Goal: Information Seeking & Learning: Check status

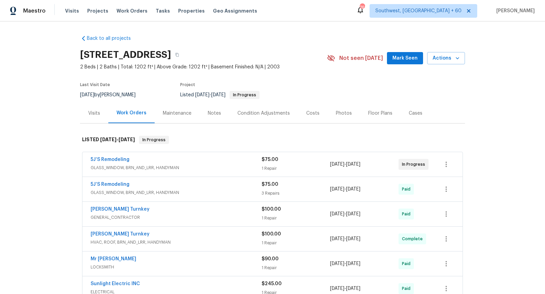
click at [92, 114] on div "Visits" at bounding box center [94, 113] width 12 height 7
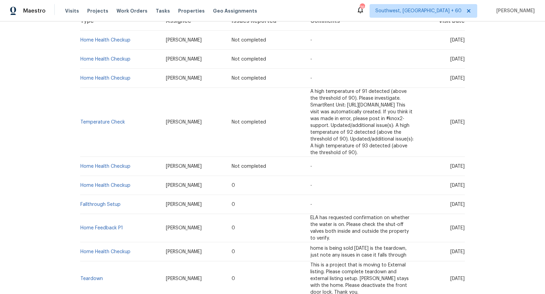
scroll to position [155, 0]
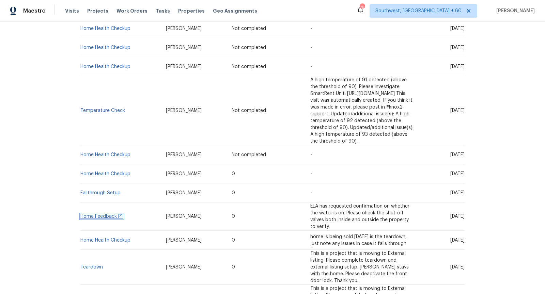
click at [91, 214] on link "Home Feedback P1" at bounding box center [101, 216] width 43 height 5
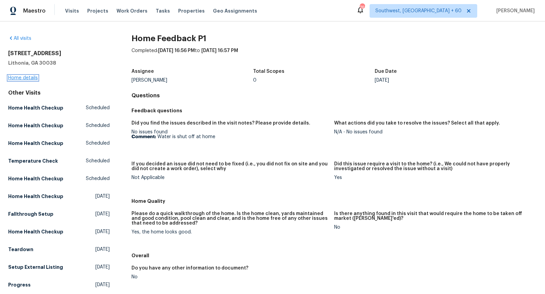
click at [23, 76] on link "Home details" at bounding box center [23, 78] width 30 height 5
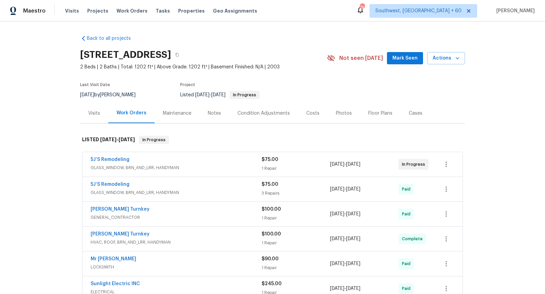
click at [99, 119] on div "Visits" at bounding box center [94, 113] width 28 height 20
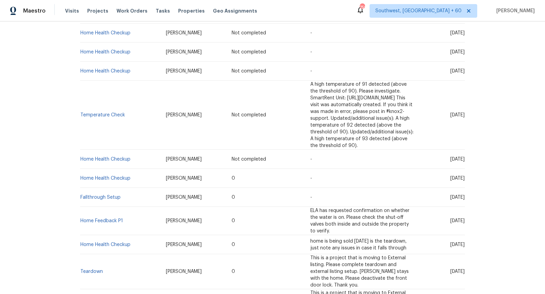
scroll to position [147, 0]
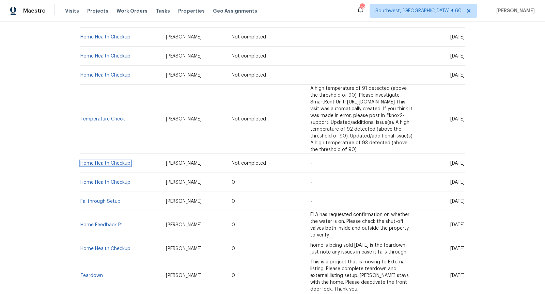
click at [111, 161] on link "Home Health Checkup" at bounding box center [105, 163] width 50 height 5
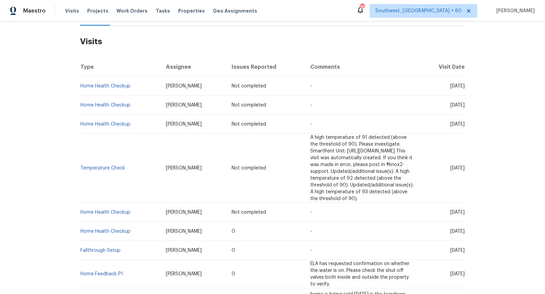
scroll to position [101, 0]
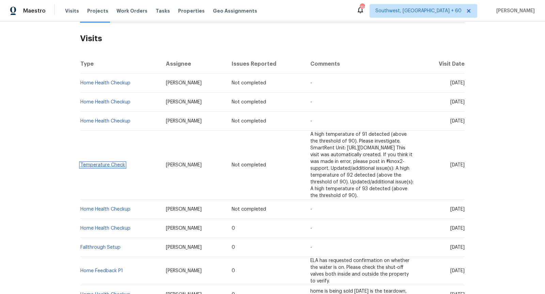
click at [113, 163] on link "Temperature Check" at bounding box center [102, 165] width 45 height 5
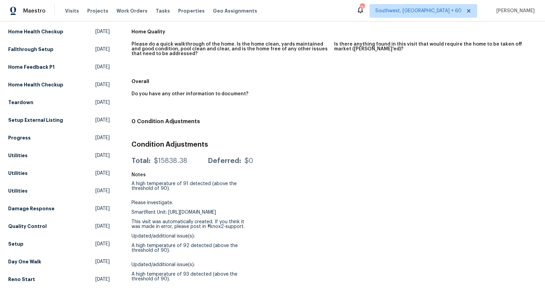
scroll to position [161, 0]
